Goal: Find specific page/section: Find specific page/section

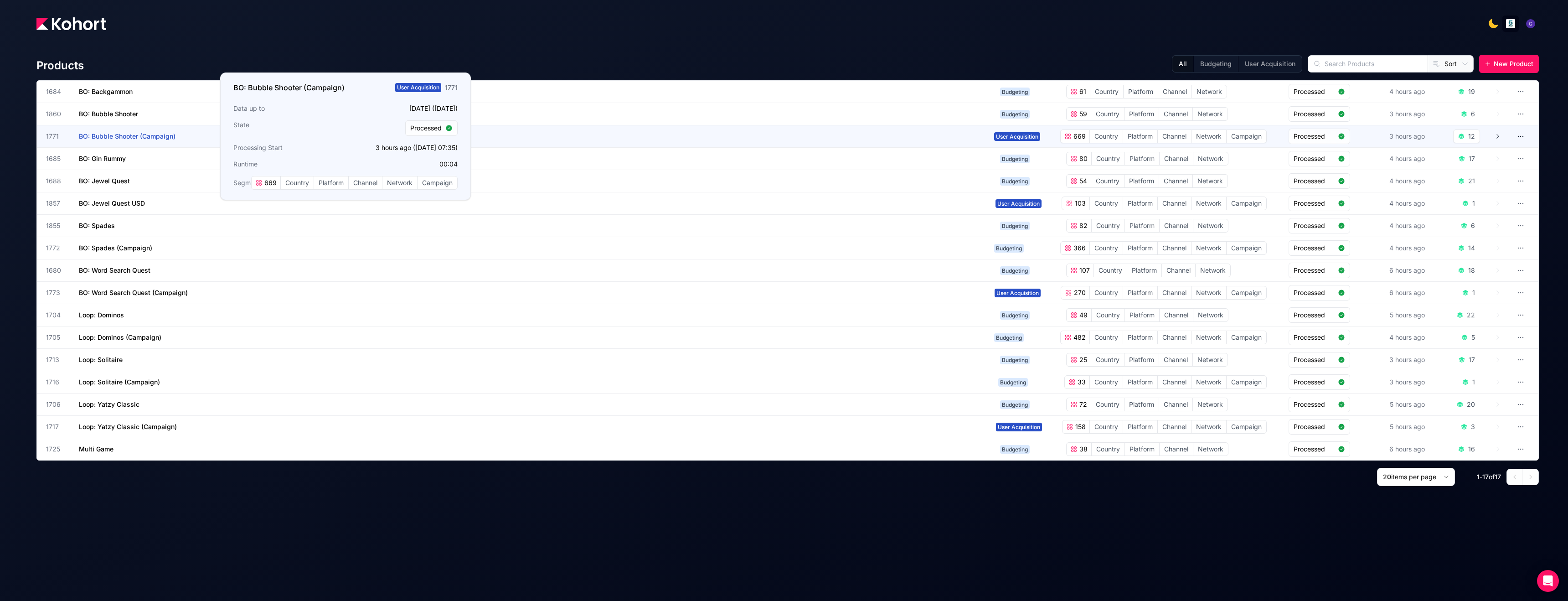
click at [127, 138] on span "BO: Bubble Shooter (Campaign)" at bounding box center [127, 136] width 97 height 8
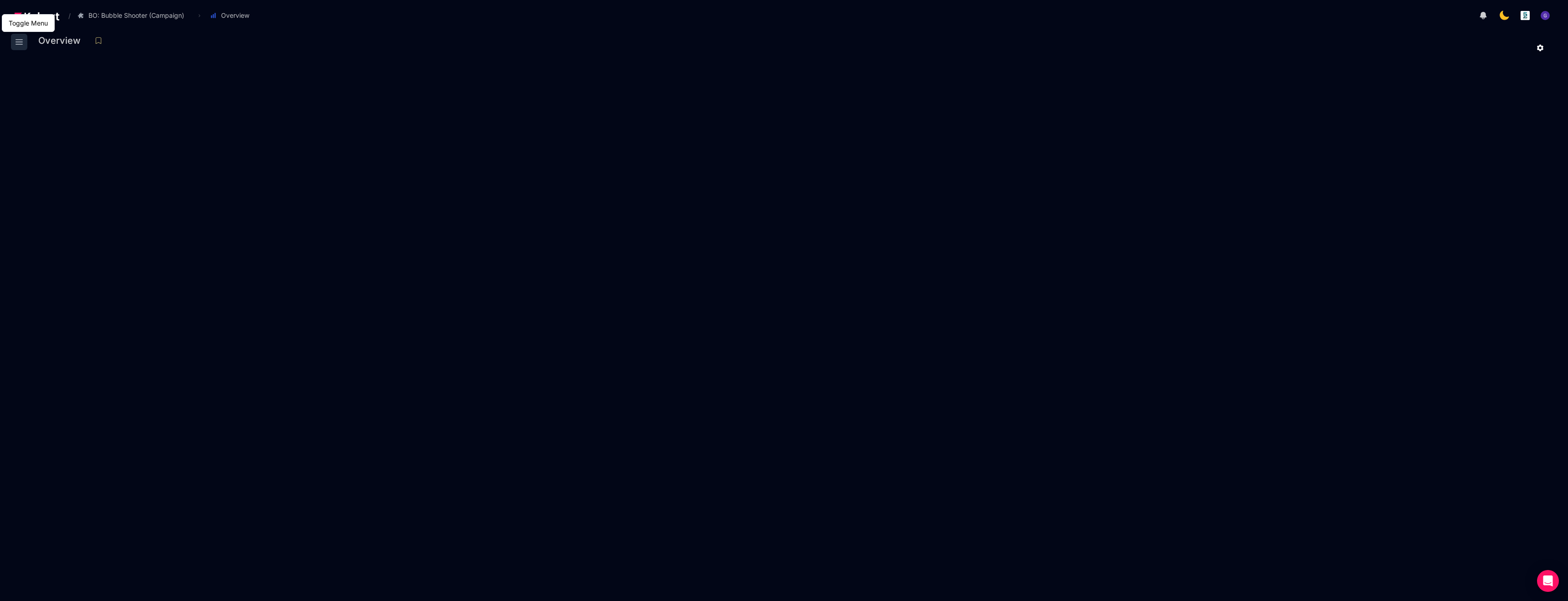
click at [20, 43] on icon at bounding box center [18, 41] width 11 height 11
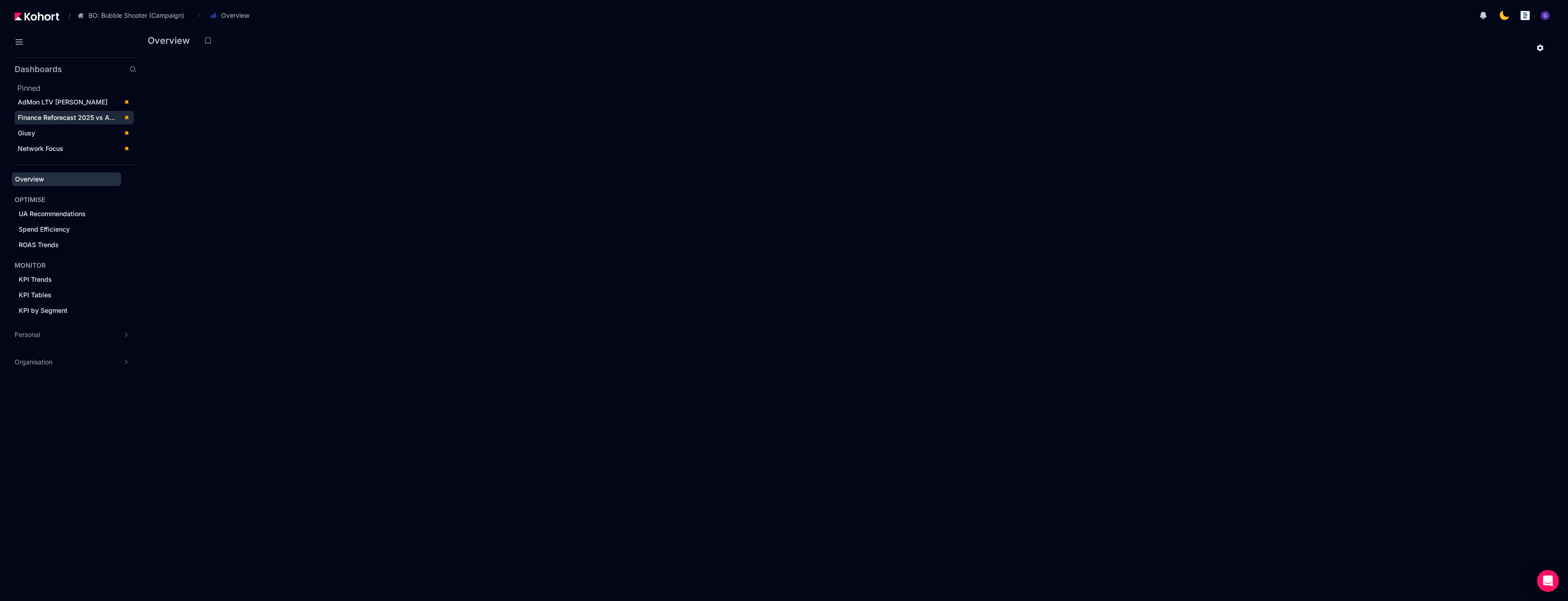
click at [68, 116] on span "Finance Reforecast 2025 vs Actuals" at bounding box center [73, 117] width 110 height 8
click at [23, 135] on span "Giusy" at bounding box center [26, 132] width 17 height 8
